Goal: Transaction & Acquisition: Purchase product/service

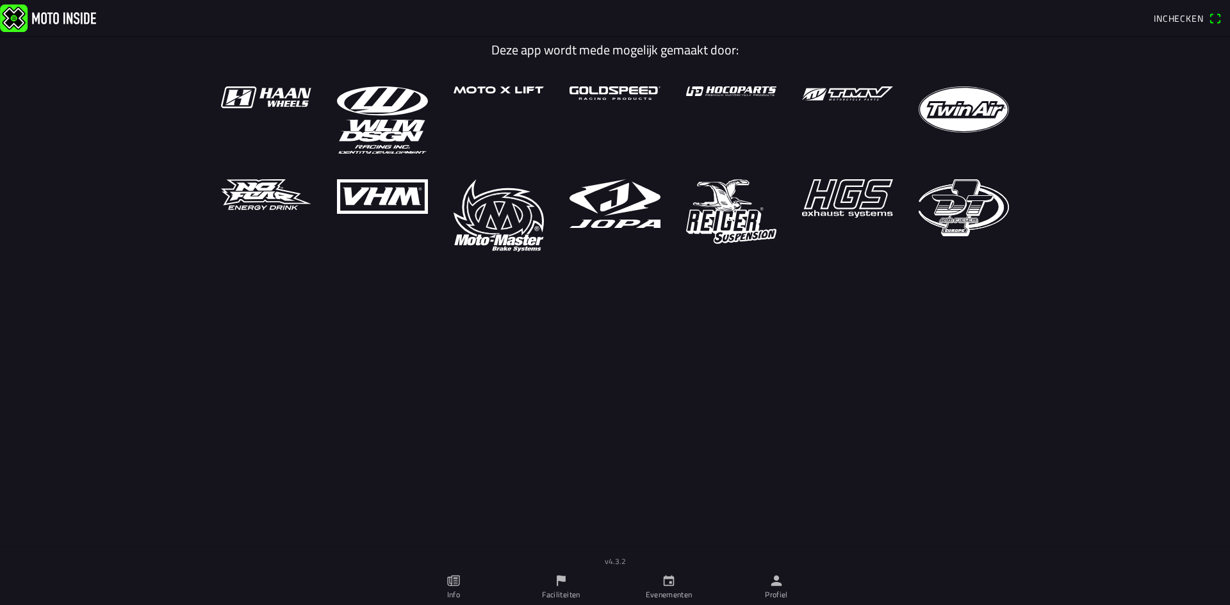
click at [662, 586] on icon "calendar" at bounding box center [669, 581] width 14 height 14
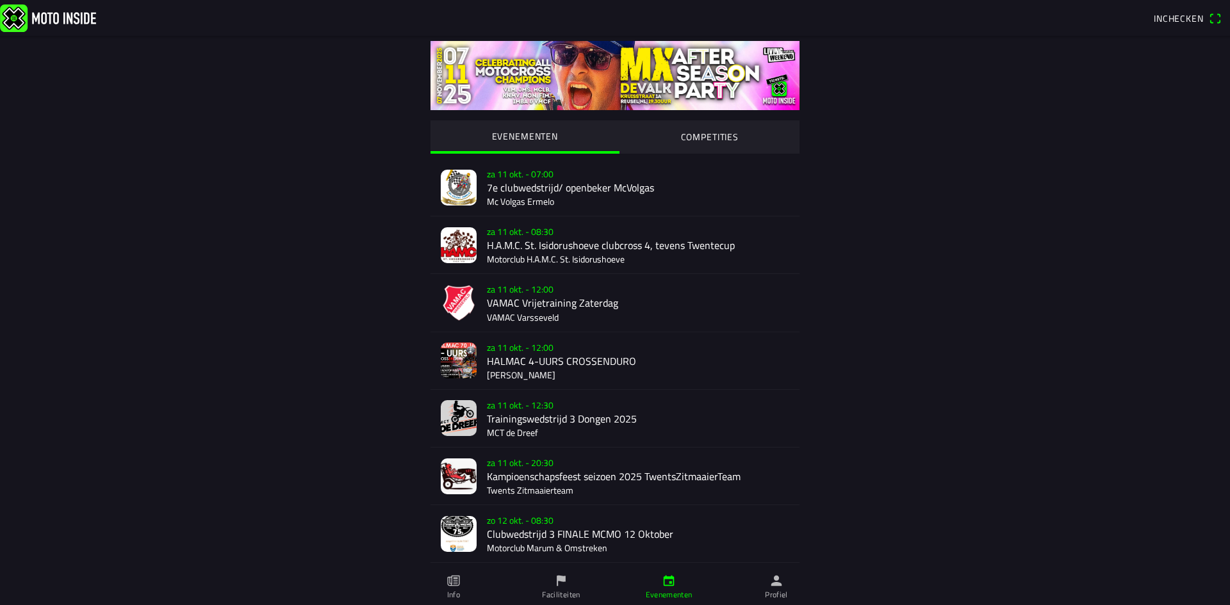
click at [518, 188] on div "za 11 okt. - 07:00 7e clubwedstrijd/ openbeker McVolgas Mc Volgas Ermelo" at bounding box center [638, 187] width 302 height 57
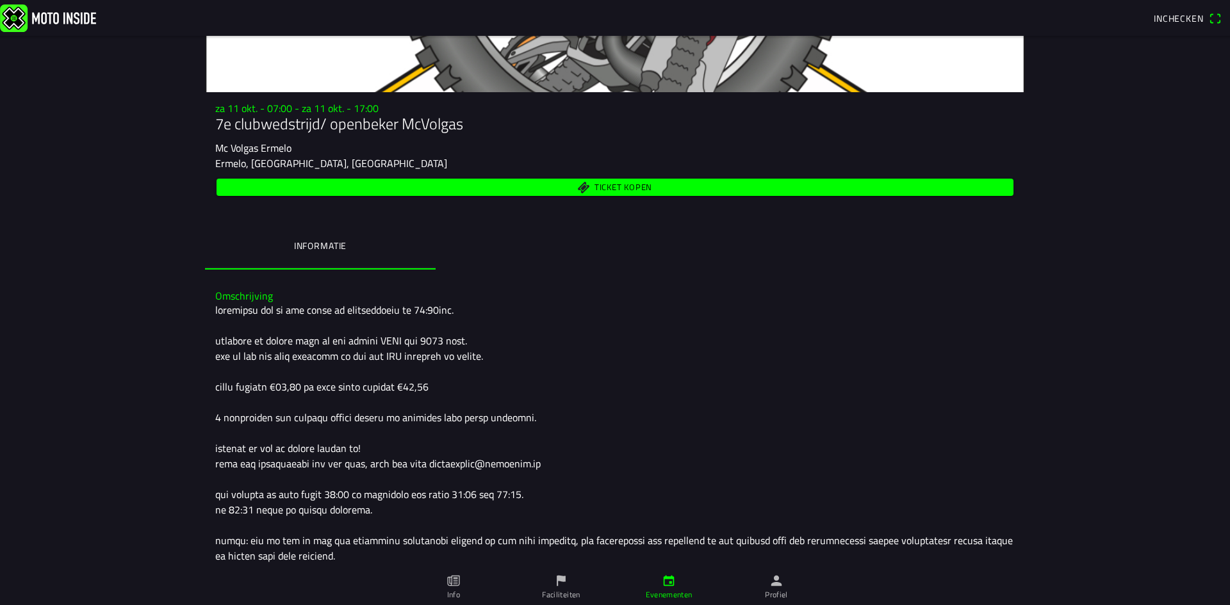
scroll to position [128, 0]
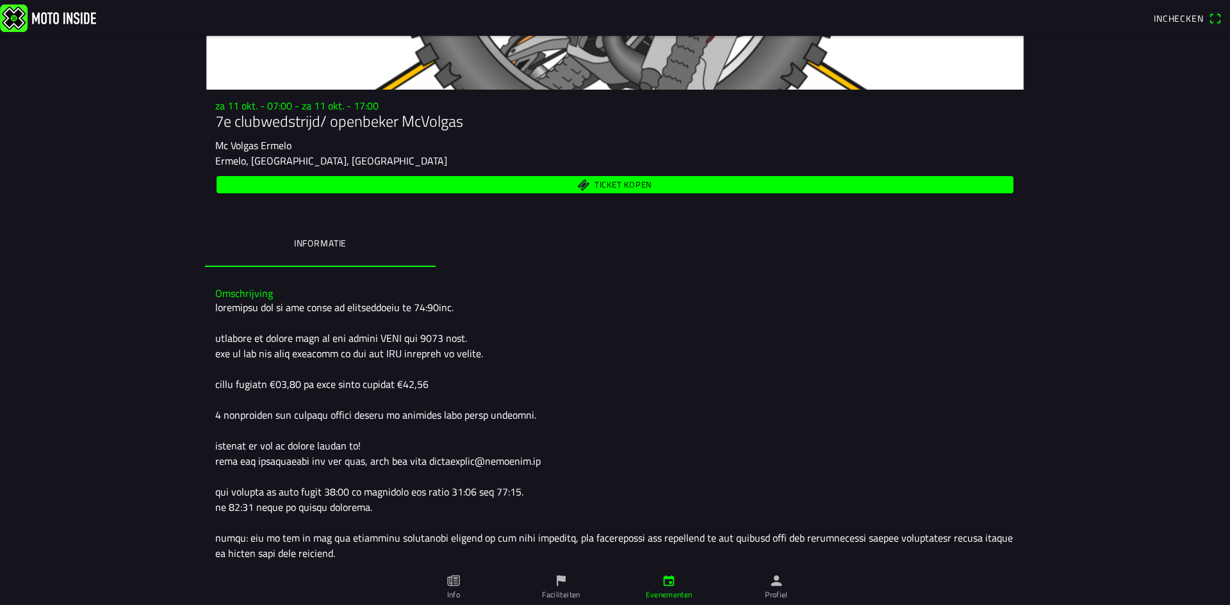
click at [572, 188] on span "Ticket kopen" at bounding box center [615, 184] width 782 height 17
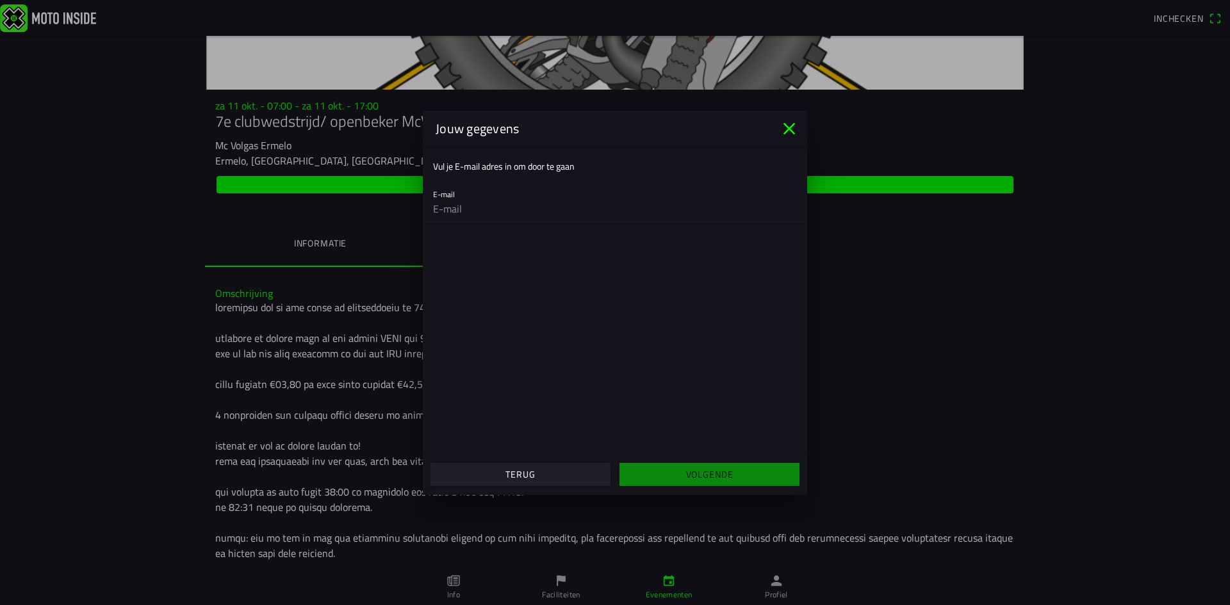
click at [785, 129] on icon "close" at bounding box center [789, 128] width 20 height 20
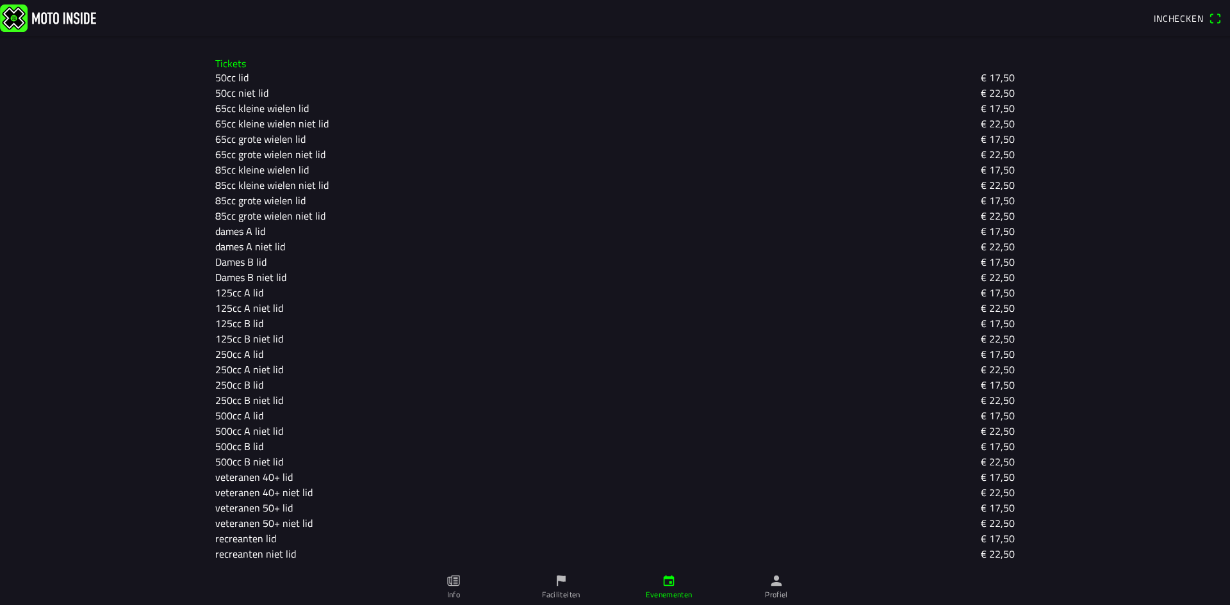
scroll to position [865, 0]
